Goal: Task Accomplishment & Management: Manage account settings

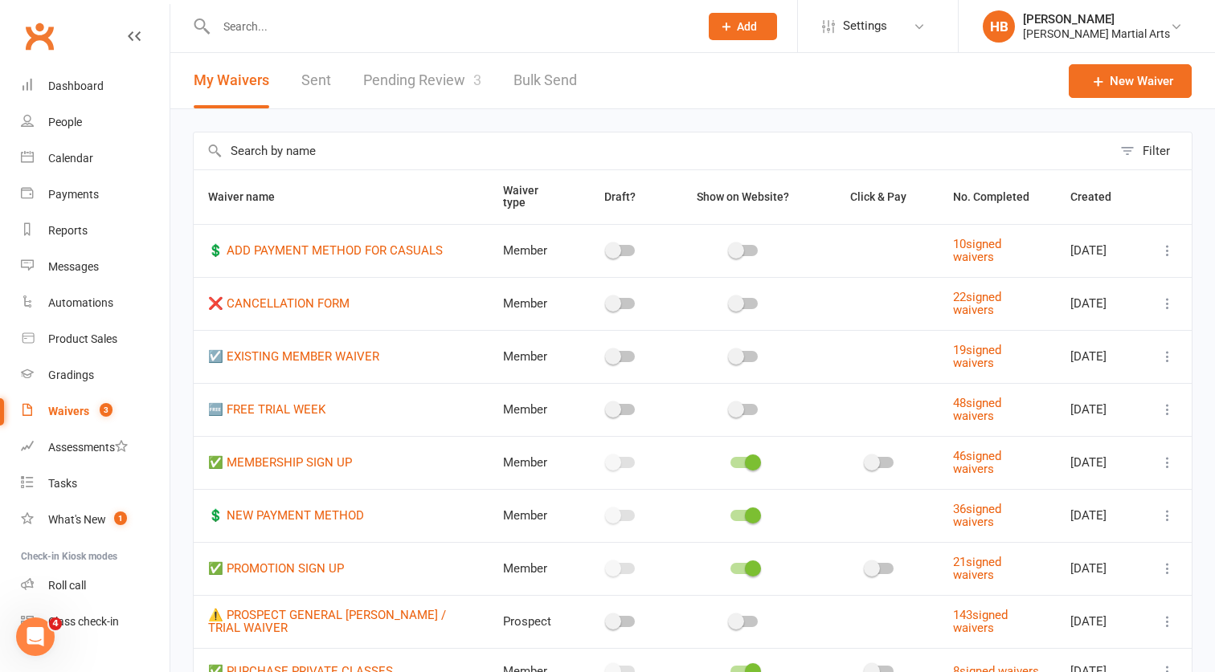
click at [455, 78] on link "Pending Review 3" at bounding box center [422, 80] width 118 height 55
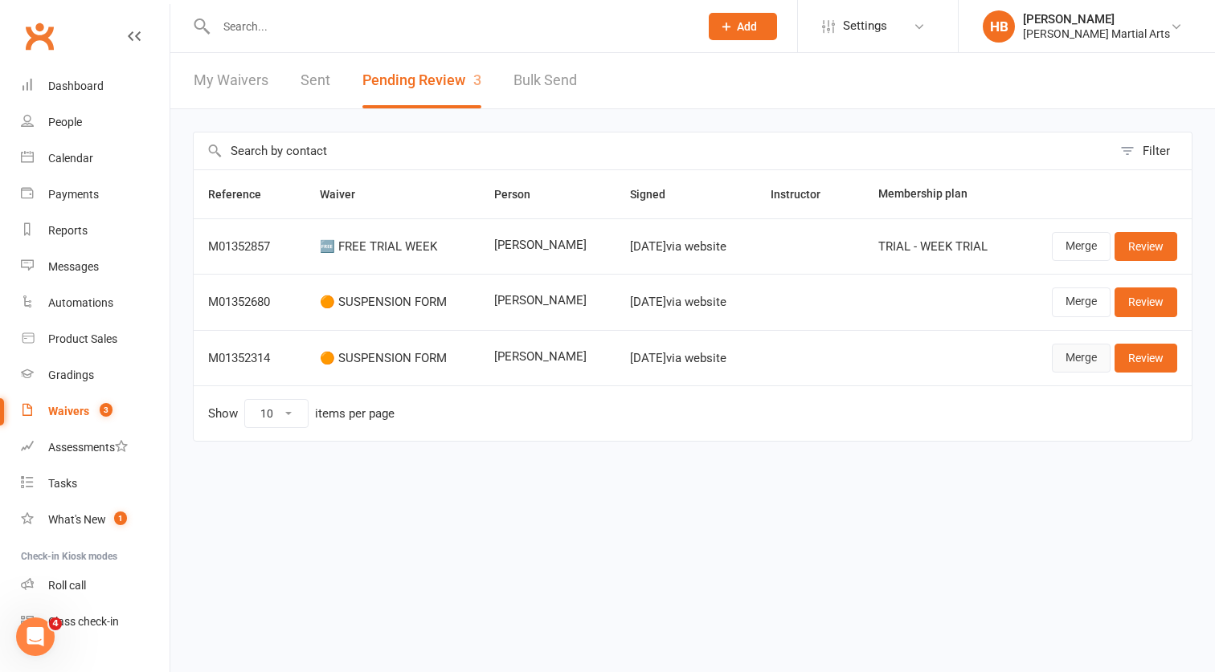
click at [1066, 361] on link "Merge" at bounding box center [1081, 358] width 59 height 29
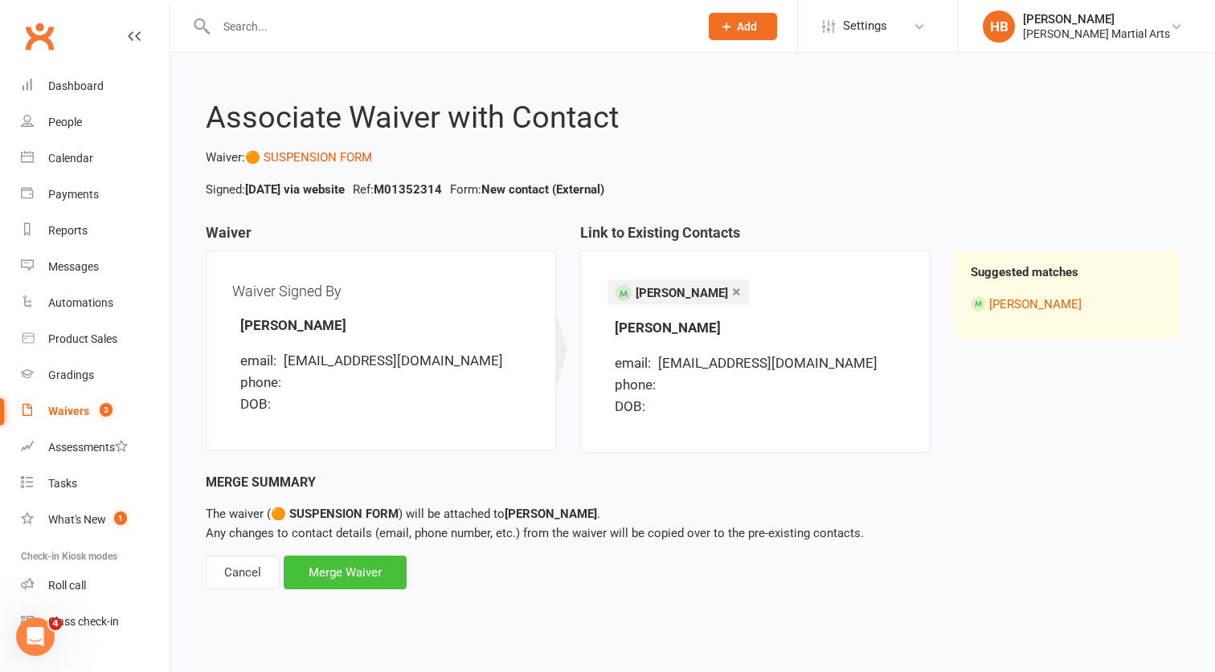
click at [358, 572] on div "Merge Waiver" at bounding box center [345, 573] width 123 height 34
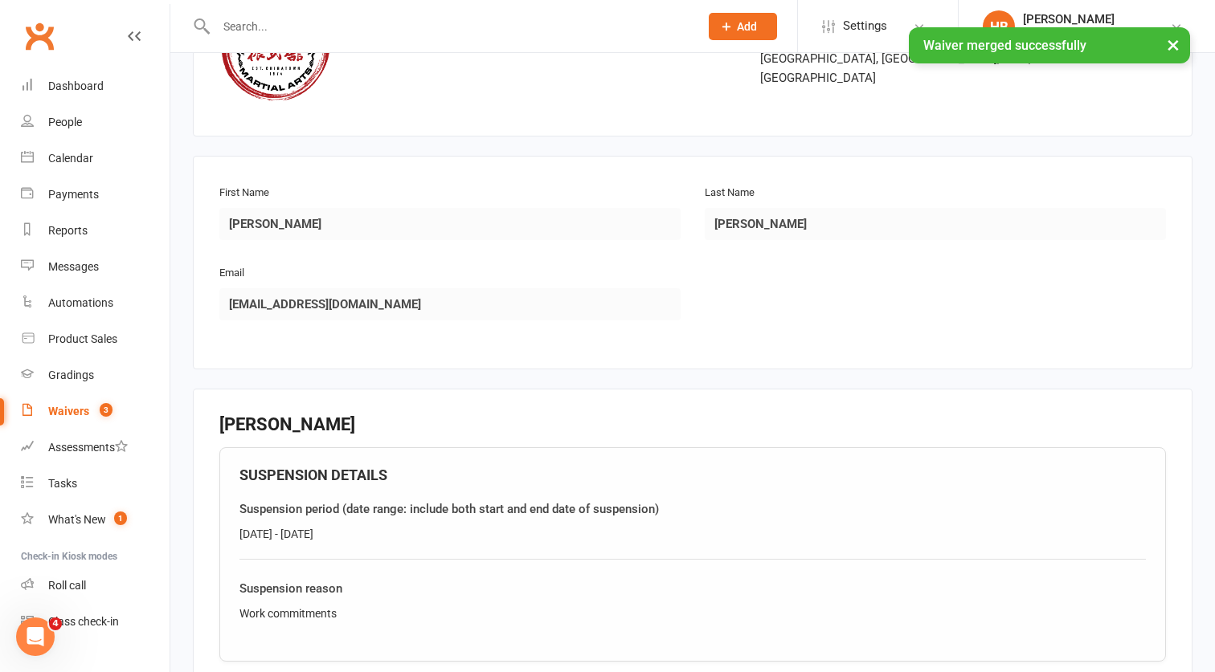
scroll to position [170, 0]
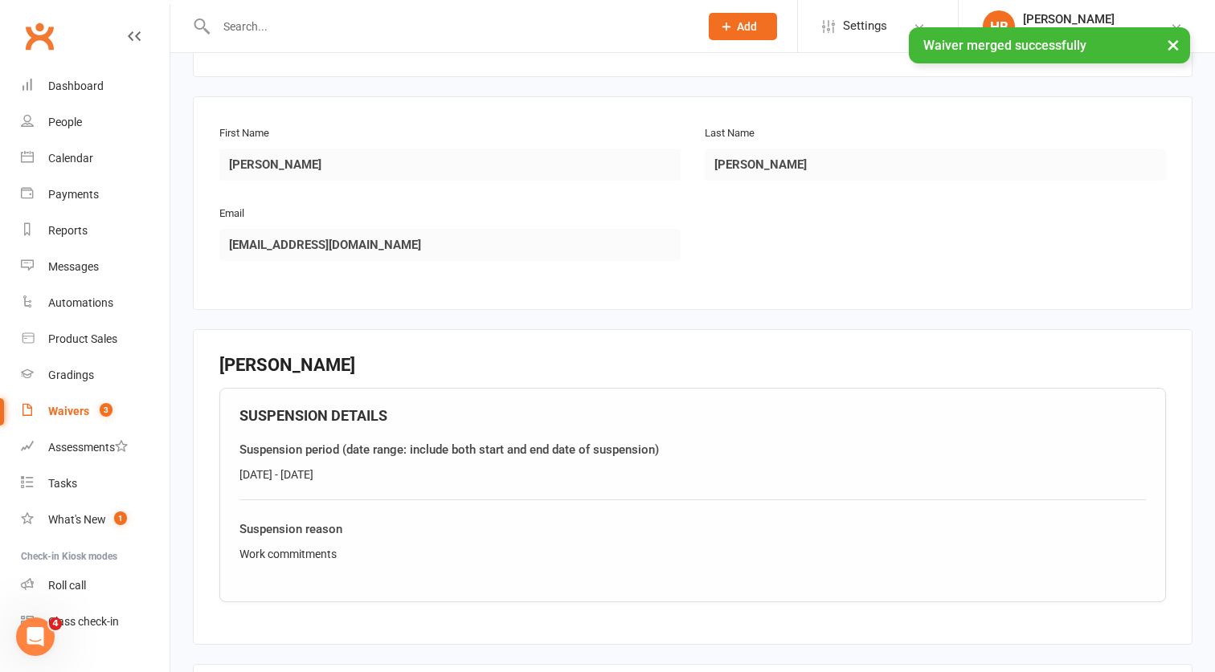
drag, startPoint x: 380, startPoint y: 476, endPoint x: 222, endPoint y: 472, distance: 158.3
click at [222, 472] on div "SUSPENSION DETAILS Suspension period (date range: include both start and end da…" at bounding box center [692, 495] width 946 height 215
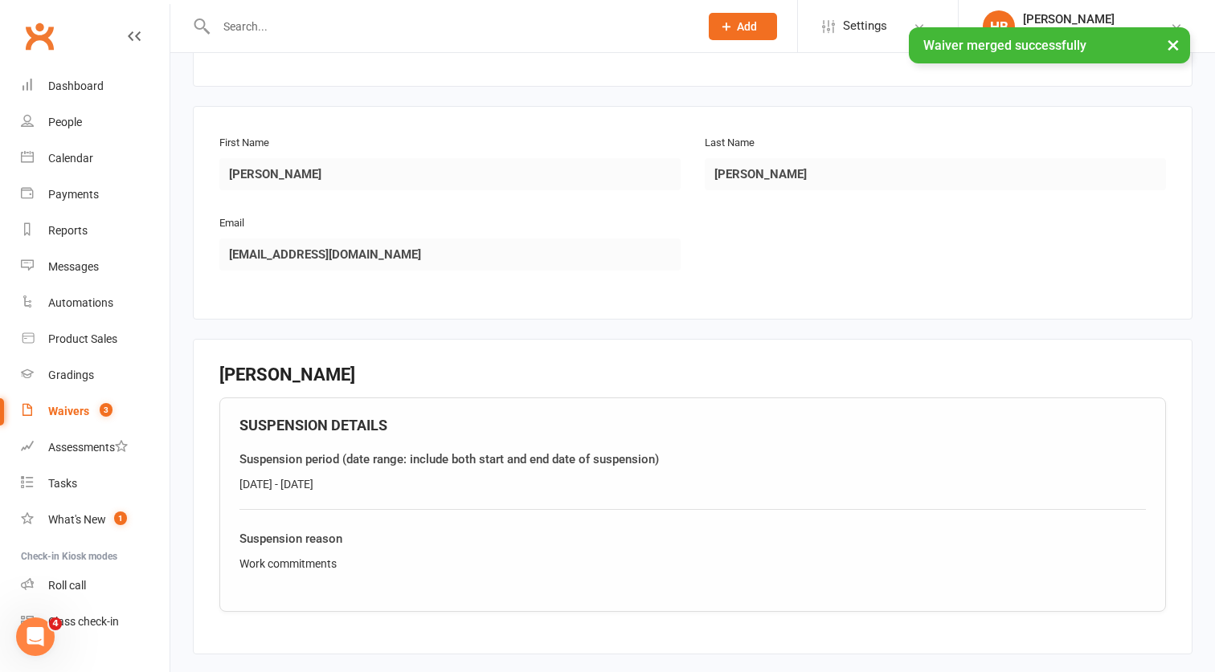
copy div "[DATE] - [DATE]"
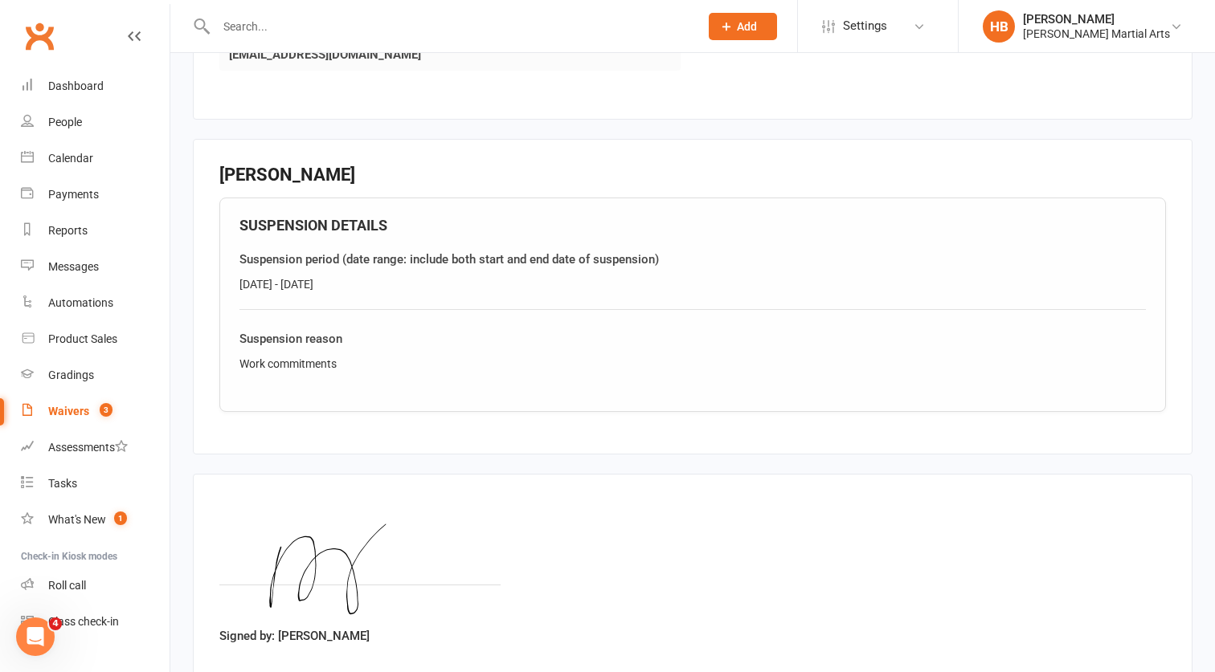
scroll to position [516, 0]
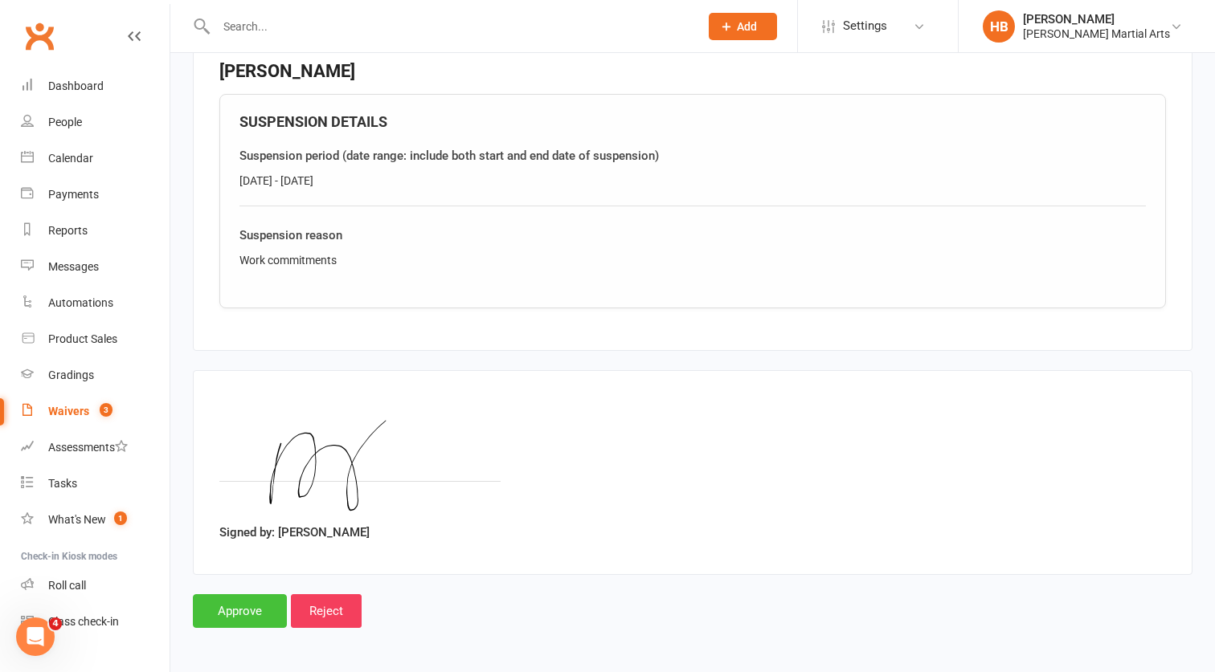
drag, startPoint x: 254, startPoint y: 596, endPoint x: 321, endPoint y: 458, distance: 153.8
click at [254, 596] on input "Approve" at bounding box center [240, 611] width 94 height 34
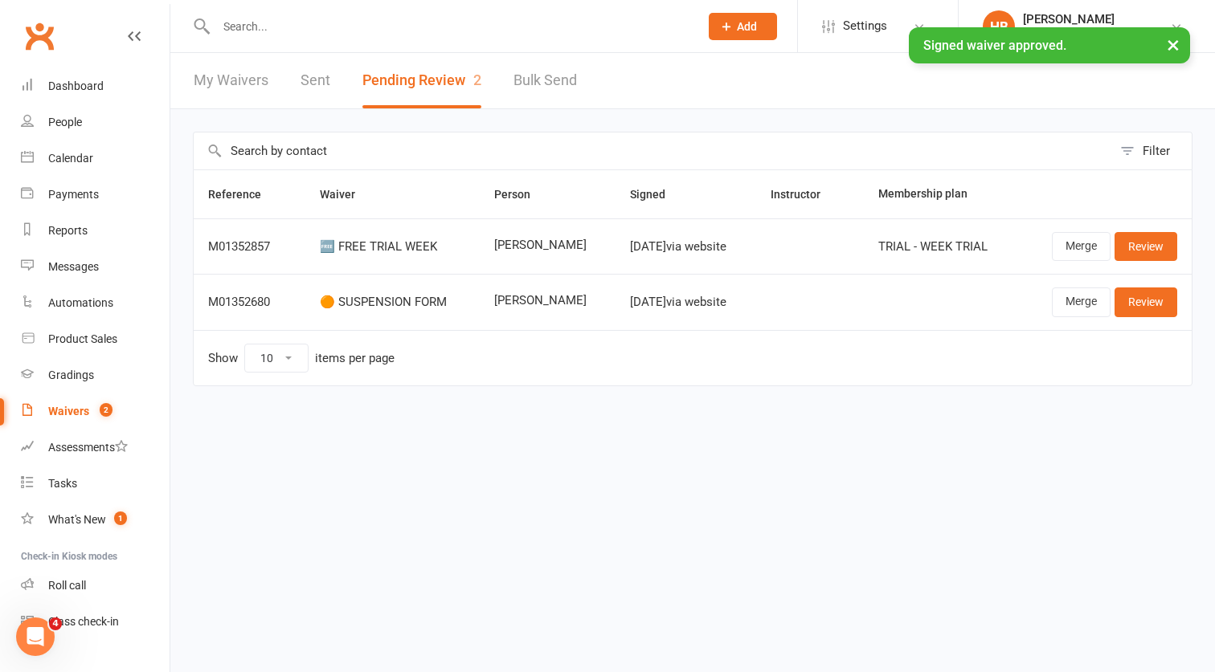
click at [300, 29] on input "text" at bounding box center [449, 26] width 476 height 22
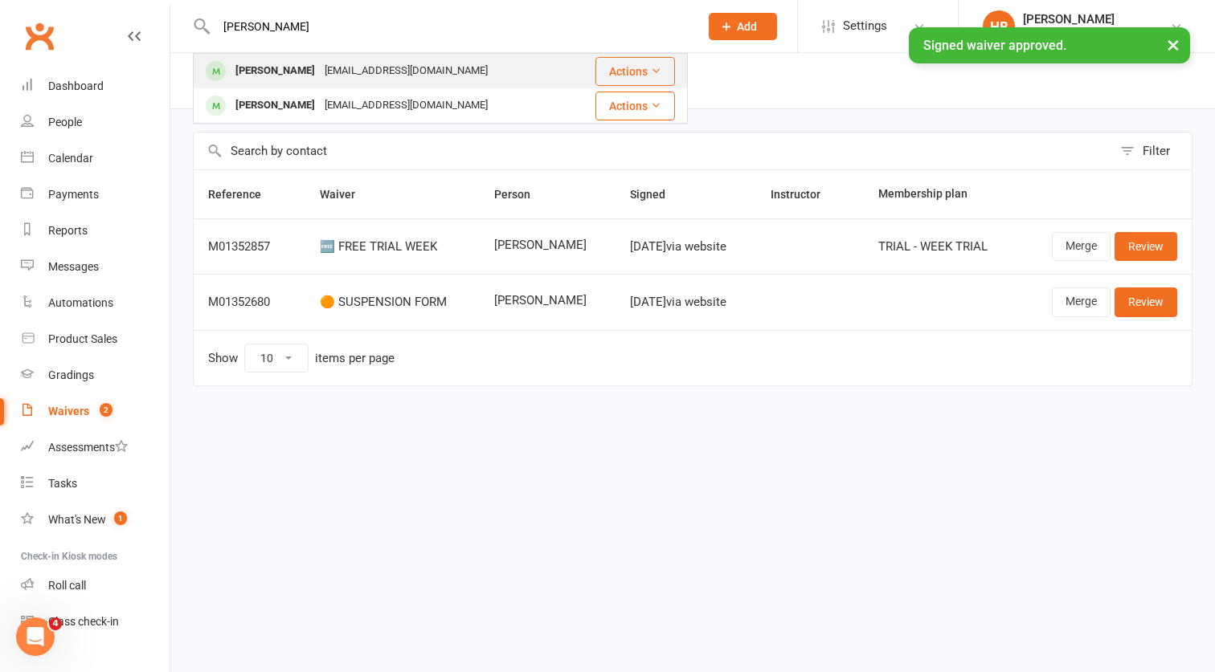
type input "[PERSON_NAME]"
click at [297, 71] on div "[PERSON_NAME]" at bounding box center [275, 70] width 89 height 23
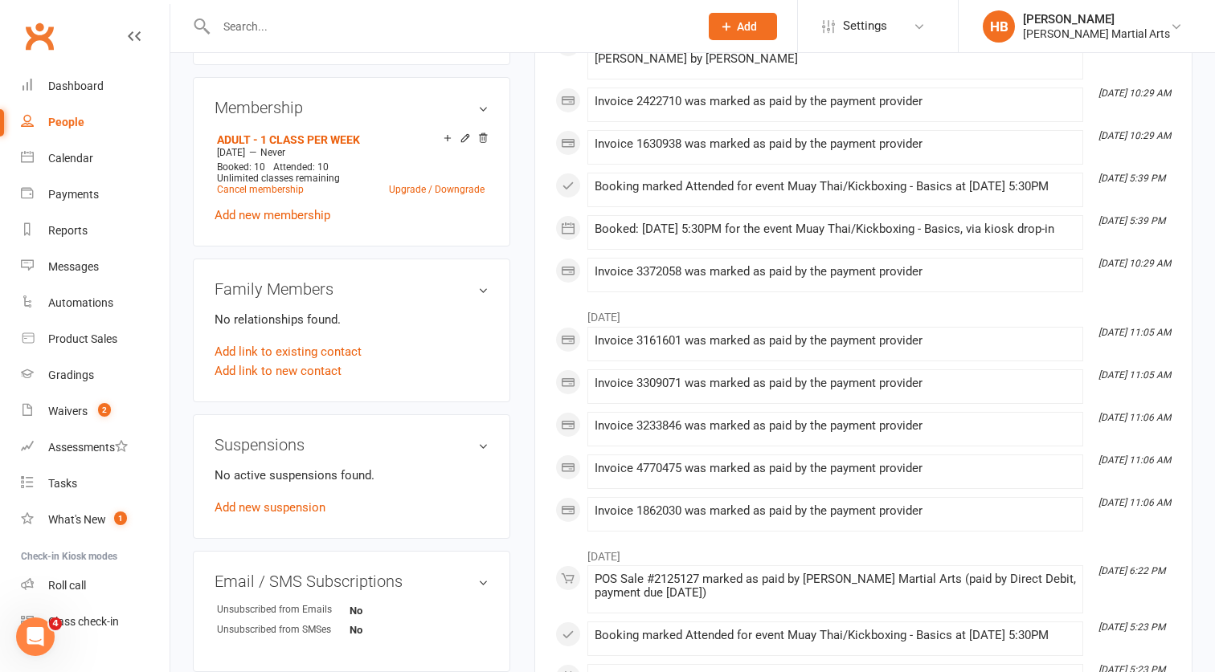
scroll to position [611, 0]
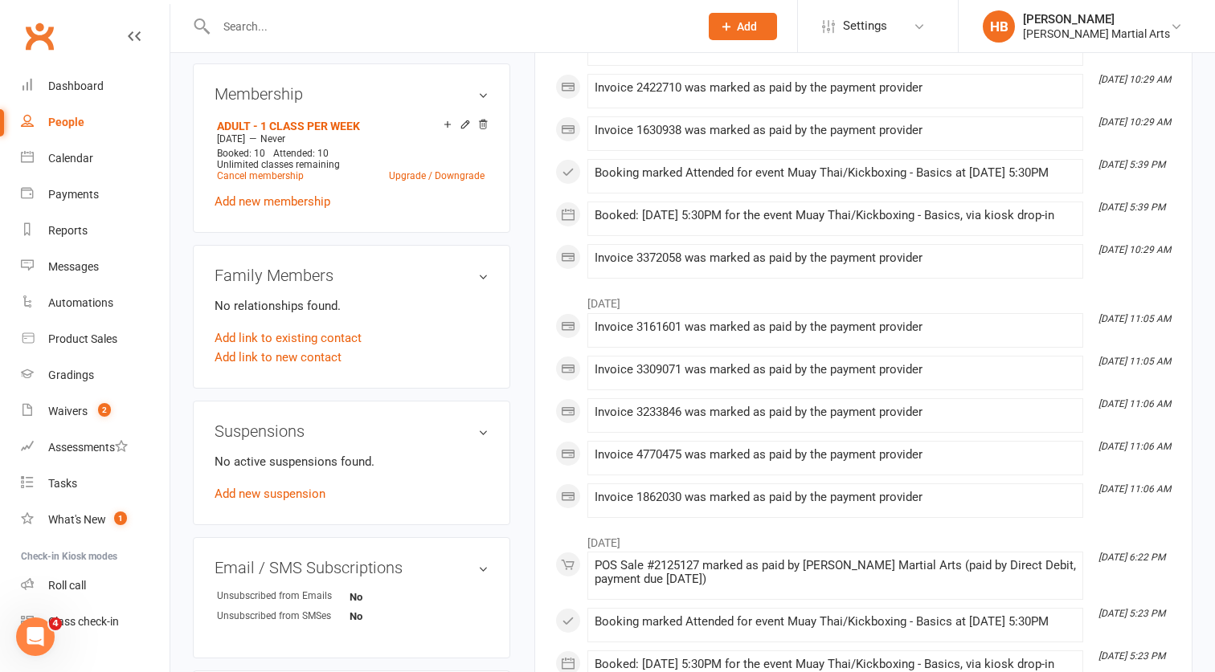
click at [259, 488] on div "No active suspensions found. Add new suspension" at bounding box center [351, 477] width 274 height 51
click at [261, 495] on link "Add new suspension" at bounding box center [269, 494] width 111 height 14
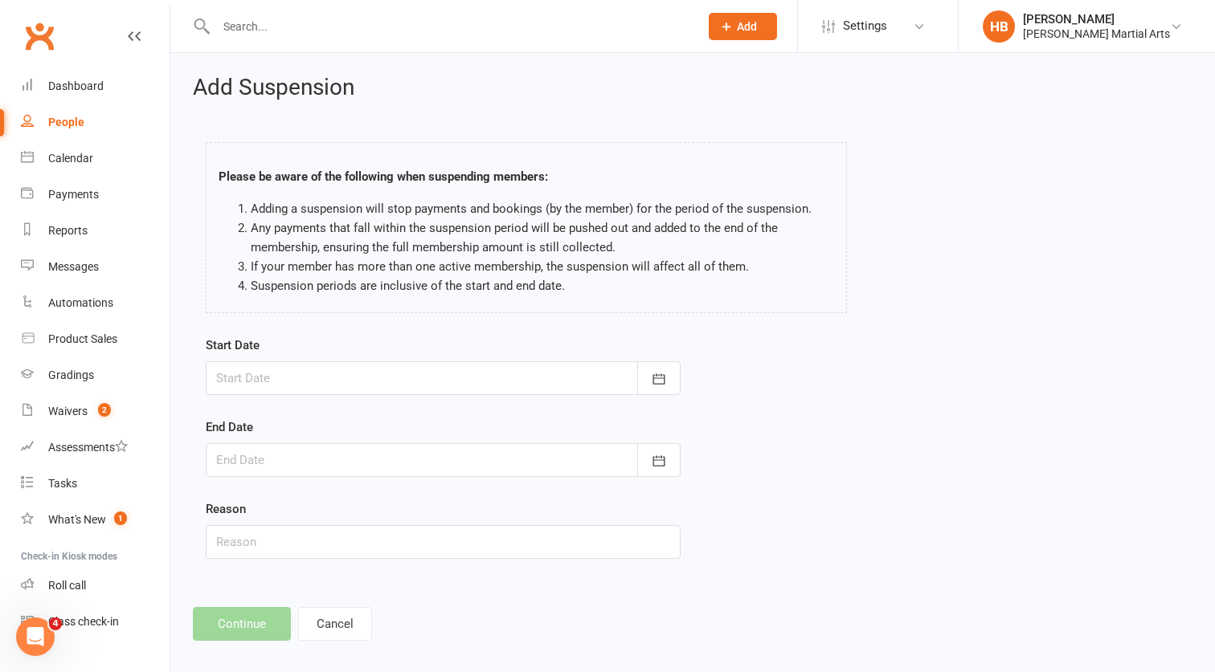
click at [296, 373] on div at bounding box center [443, 378] width 475 height 34
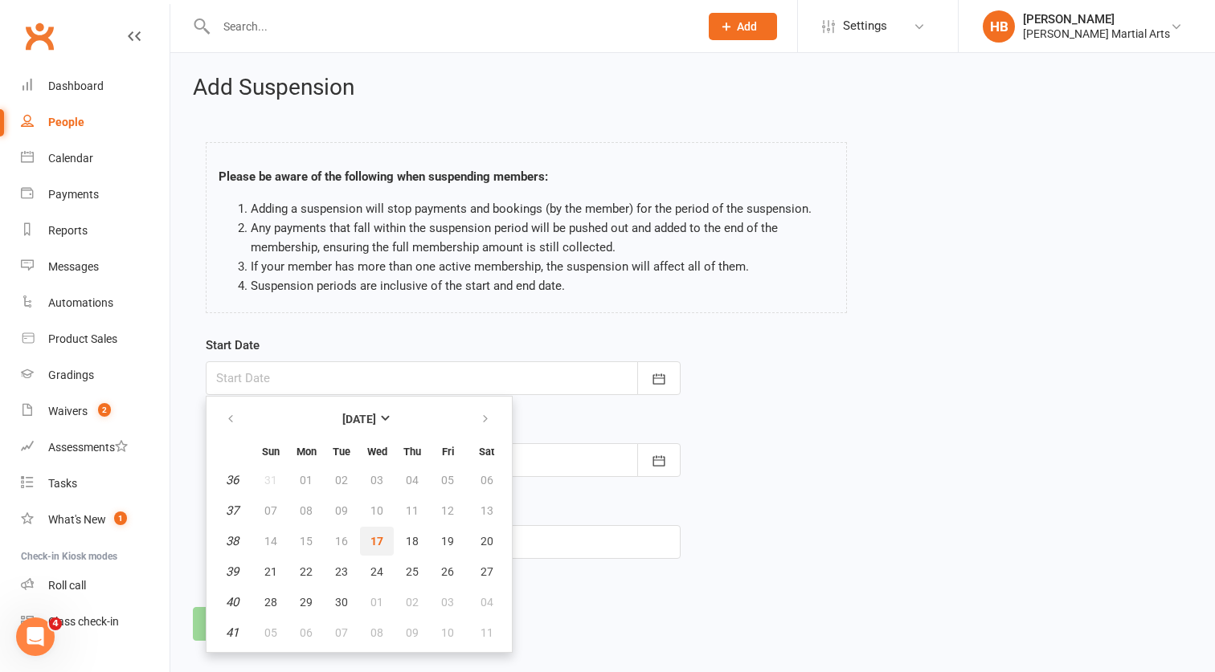
drag, startPoint x: 372, startPoint y: 537, endPoint x: 361, endPoint y: 512, distance: 27.0
click at [371, 536] on span "17" at bounding box center [376, 541] width 13 height 13
type input "[DATE]"
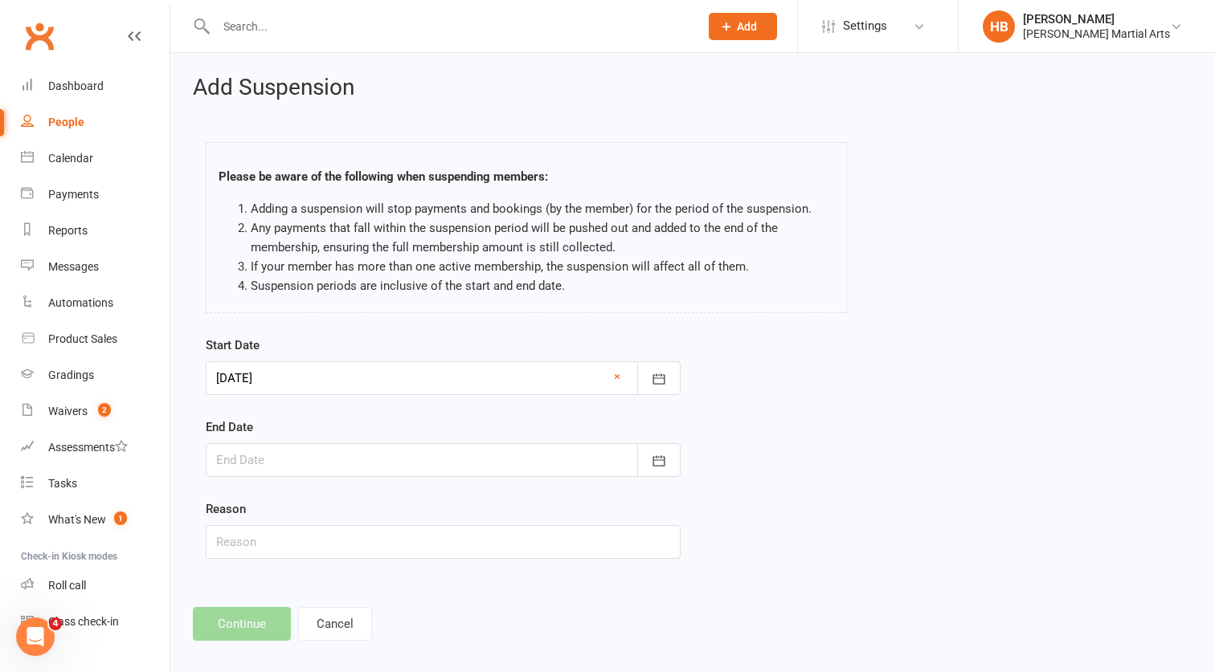
click at [345, 466] on div at bounding box center [443, 460] width 475 height 34
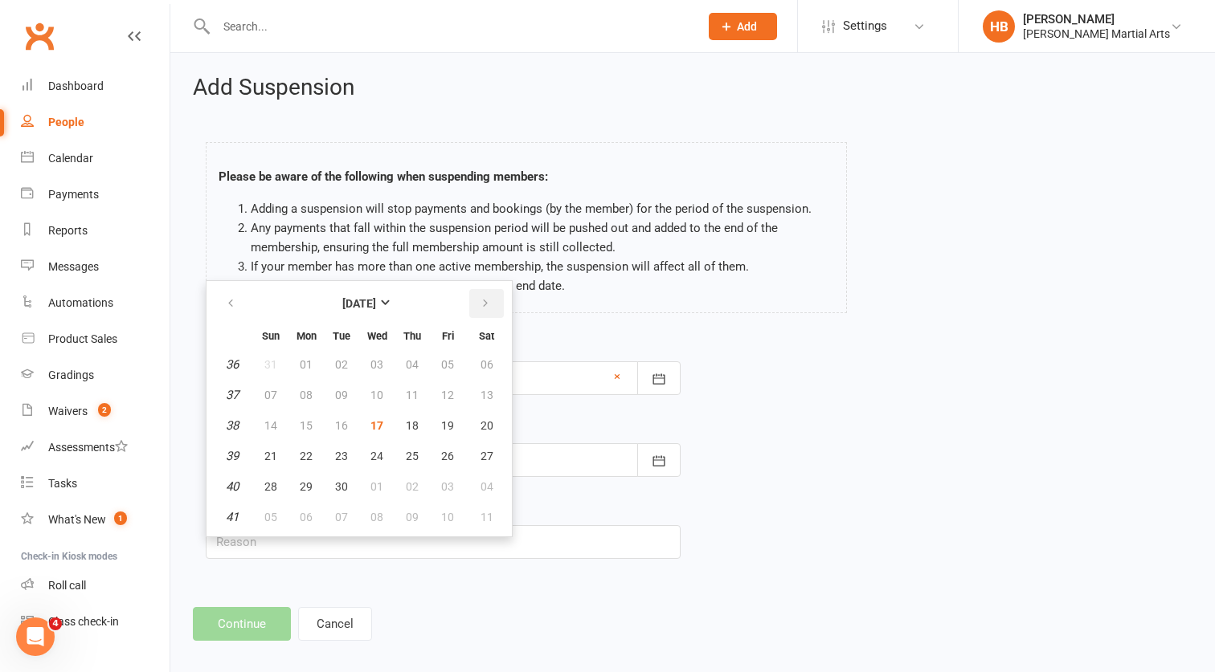
click at [485, 295] on button "button" at bounding box center [486, 303] width 35 height 29
click at [495, 304] on button "button" at bounding box center [486, 303] width 35 height 29
click at [335, 423] on span "16" at bounding box center [341, 425] width 13 height 13
type input "[DATE]"
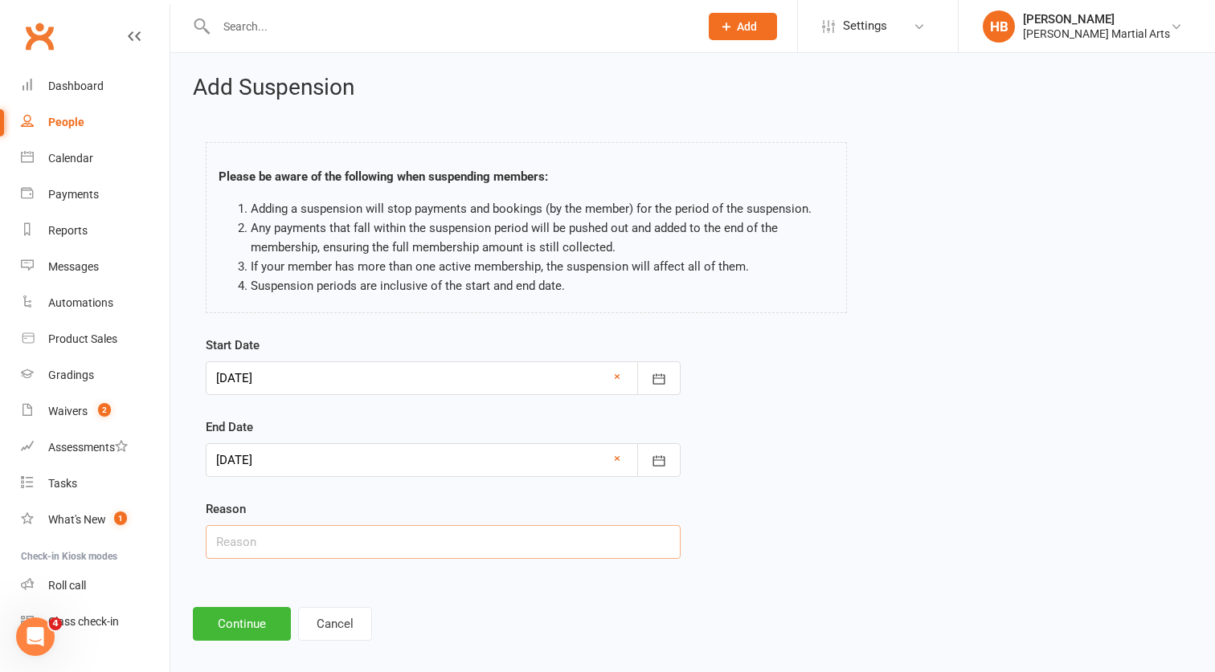
click at [302, 553] on input "text" at bounding box center [443, 542] width 475 height 34
paste input "[DATE] - [DATE]"
drag, startPoint x: 339, startPoint y: 534, endPoint x: 133, endPoint y: 541, distance: 206.6
click at [206, 541] on input "[DATE] - [DATE]" at bounding box center [443, 542] width 475 height 34
type input "Busy"
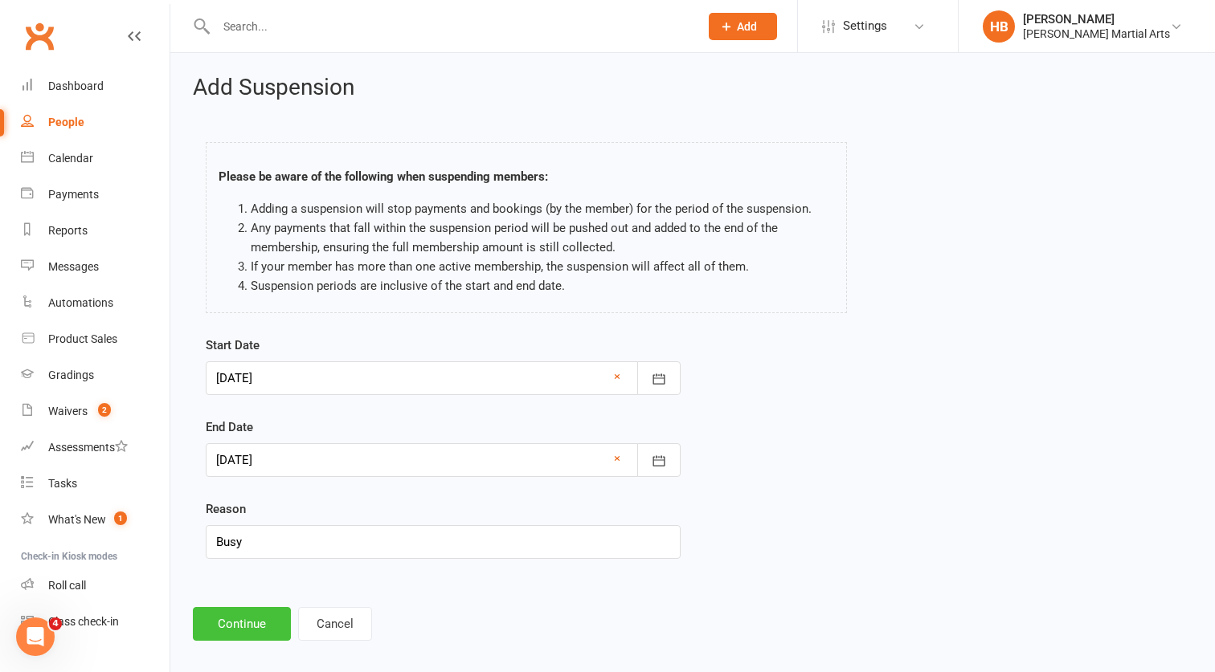
click at [255, 634] on button "Continue" at bounding box center [242, 624] width 98 height 34
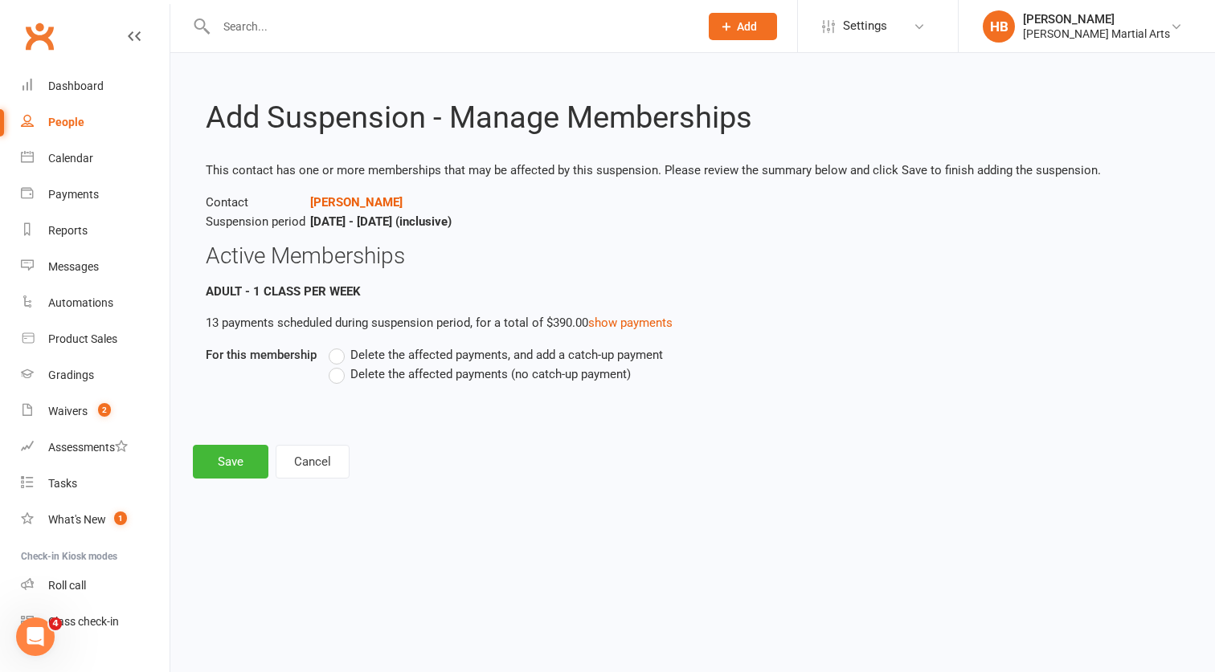
drag, startPoint x: 337, startPoint y: 379, endPoint x: 265, endPoint y: 436, distance: 92.1
click at [337, 379] on label "Delete the affected payments (no catch-up payment)" at bounding box center [480, 374] width 302 height 19
click at [337, 365] on input "Delete the affected payments (no catch-up payment)" at bounding box center [334, 365] width 10 height 0
click at [232, 469] on button "Save" at bounding box center [231, 462] width 76 height 34
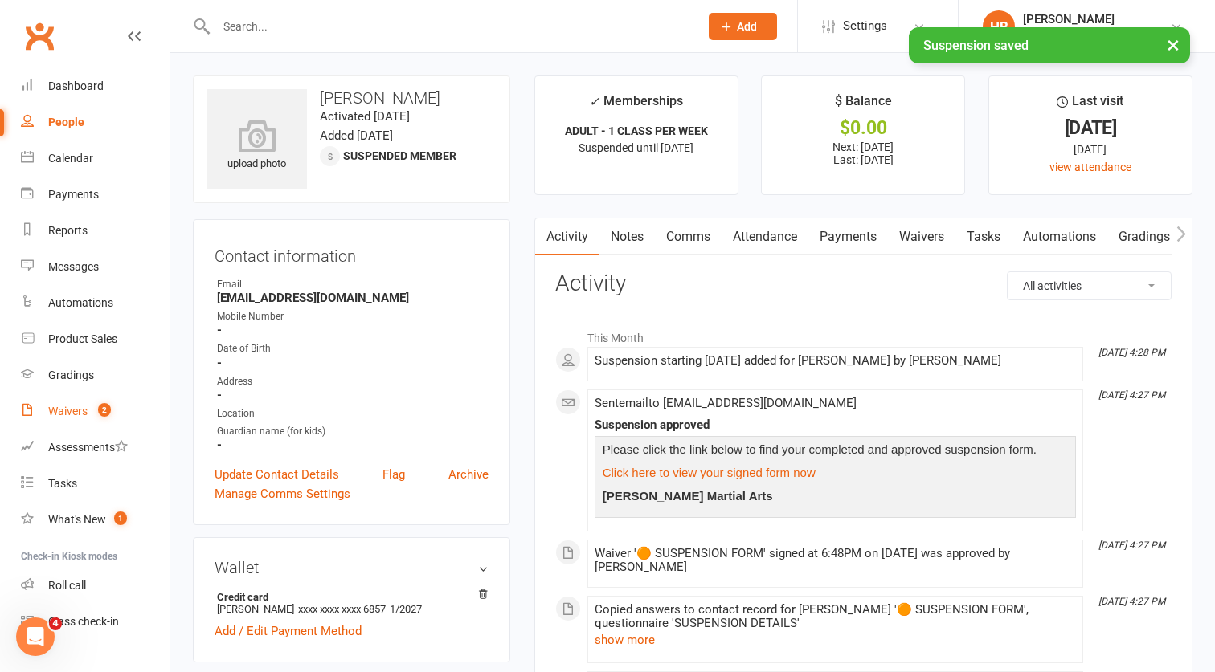
click at [108, 418] on count-badge "2" at bounding box center [100, 411] width 21 height 13
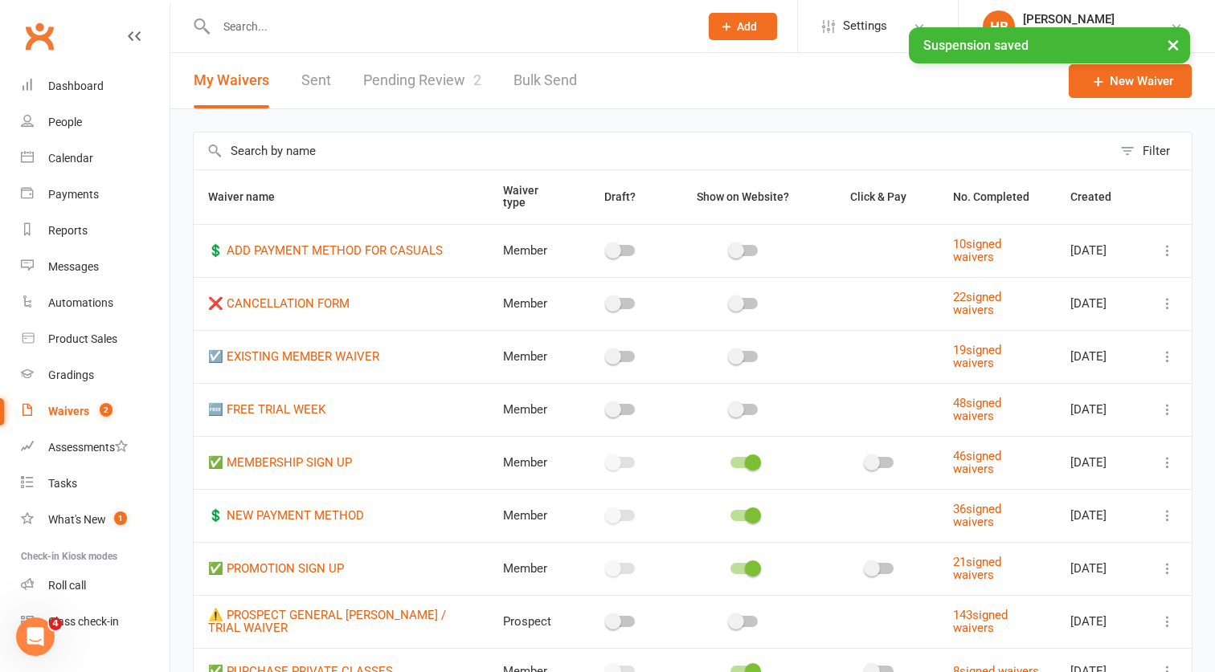
click at [431, 87] on link "Pending Review 2" at bounding box center [422, 80] width 118 height 55
